Goal: Information Seeking & Learning: Learn about a topic

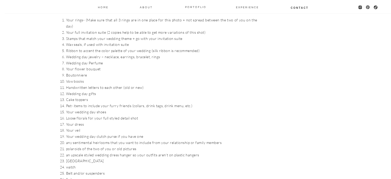
scroll to position [540, 0]
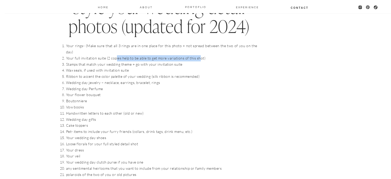
drag, startPoint x: 158, startPoint y: 52, endPoint x: 198, endPoint y: 52, distance: 40.1
click at [198, 55] on li "Your full invitation suite (2 copies help to be able to get more variations of …" at bounding box center [161, 58] width 191 height 6
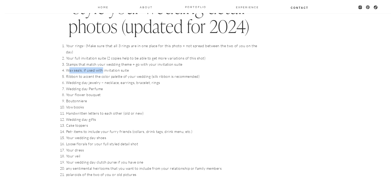
drag, startPoint x: 70, startPoint y: 63, endPoint x: 102, endPoint y: 64, distance: 31.9
click at [102, 67] on li "Wax seals, if used with invitation suite" at bounding box center [161, 70] width 191 height 6
click at [96, 73] on li "Ribbon to accent the color palette of your wedding (silk ribbon is recommended)" at bounding box center [161, 76] width 191 height 6
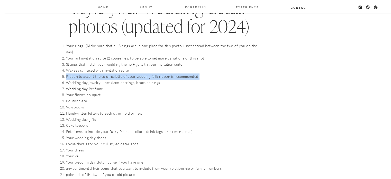
drag, startPoint x: 67, startPoint y: 69, endPoint x: 211, endPoint y: 72, distance: 144.4
click at [211, 73] on li "Ribbon to accent the color palette of your wedding (silk ribbon is recommended)" at bounding box center [161, 76] width 191 height 6
drag, startPoint x: 207, startPoint y: 71, endPoint x: 61, endPoint y: 68, distance: 146.0
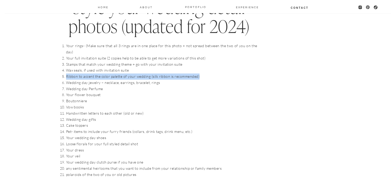
click at [159, 73] on li "Ribbon to accent the color palette of your wedding (silk ribbon is recommended)" at bounding box center [161, 76] width 191 height 6
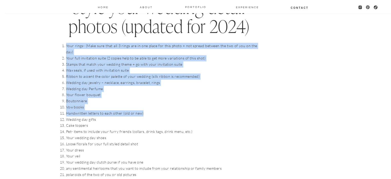
drag, startPoint x: 67, startPoint y: 45, endPoint x: 185, endPoint y: 107, distance: 133.9
click at [185, 107] on ol "Your rings- (Make sure that all 3 rings are in one place for this photo + not s…" at bounding box center [161, 144] width 191 height 202
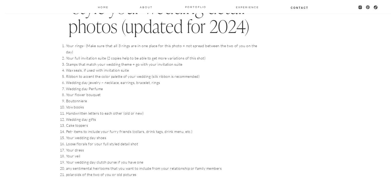
click at [224, 153] on li "Your veil" at bounding box center [161, 156] width 191 height 6
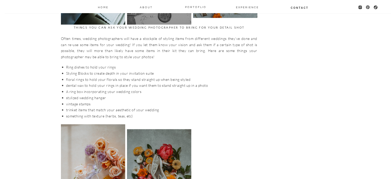
scroll to position [976, 0]
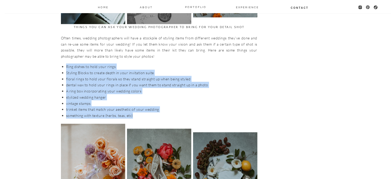
drag, startPoint x: 66, startPoint y: 62, endPoint x: 222, endPoint y: 104, distance: 161.7
click at [217, 107] on ul "Ring dishes to hold your rings Styling Blocks to create depth in your invitatio…" at bounding box center [161, 90] width 191 height 55
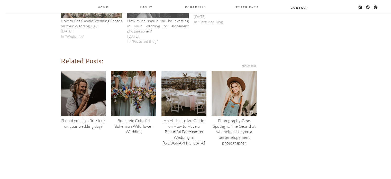
scroll to position [2210, 0]
